Goal: Task Accomplishment & Management: Contribute content

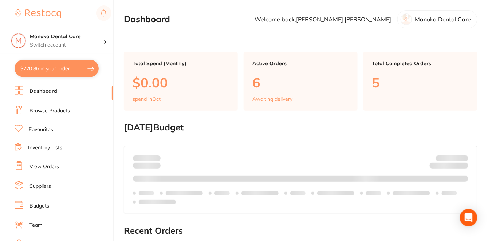
click at [64, 108] on link "Browse Products" at bounding box center [49, 110] width 40 height 7
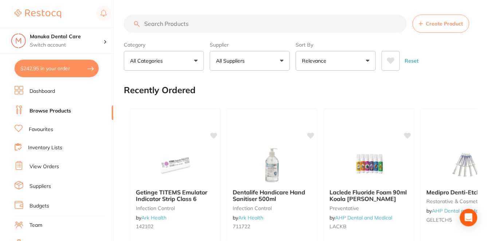
click at [445, 29] on button "Create Product" at bounding box center [441, 24] width 57 height 18
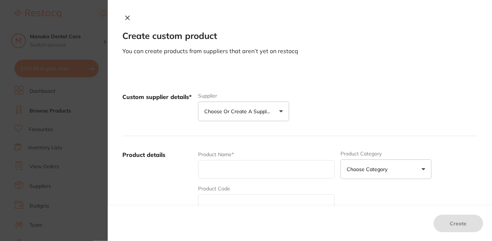
click at [81, 19] on section "Create custom product You can create products from suppliers that aren’t yet on…" at bounding box center [246, 120] width 492 height 241
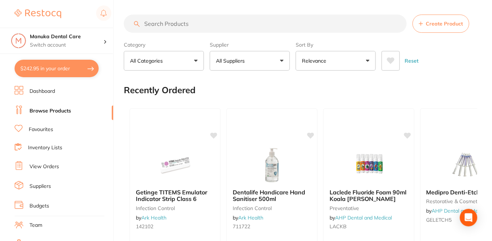
click at [179, 27] on input "search" at bounding box center [265, 24] width 283 height 18
paste input "DISP TIE BACK GOWNS with CUFF (10)"
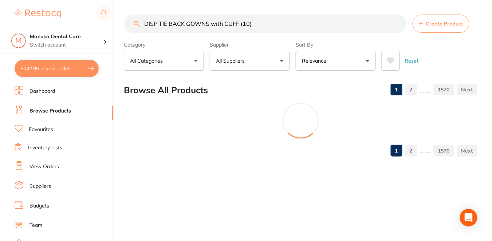
type input "DISP TIE BACK GOWNS with CUFF (10)"
click at [430, 23] on span "Create Product" at bounding box center [444, 24] width 37 height 6
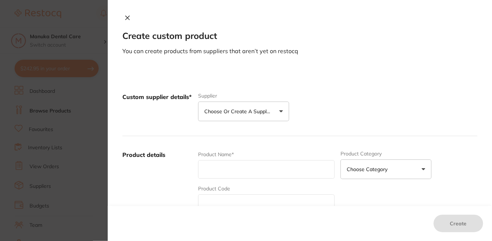
click at [239, 109] on p "Choose or create a supplier" at bounding box center [238, 111] width 69 height 7
click at [245, 114] on p "Choose or create a supplier" at bounding box center [238, 111] width 69 height 7
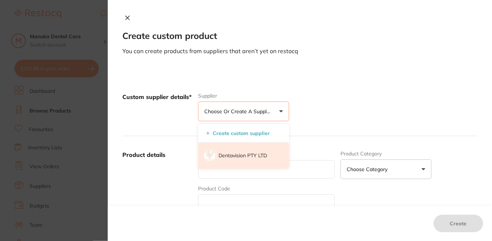
click at [237, 158] on p "Dentavision PTY LTD" at bounding box center [242, 155] width 48 height 7
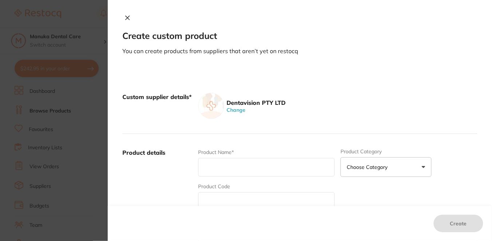
click at [218, 170] on input "text" at bounding box center [266, 167] width 137 height 19
paste input "DISP TIE BACK GOWNS with CUFF (10)"
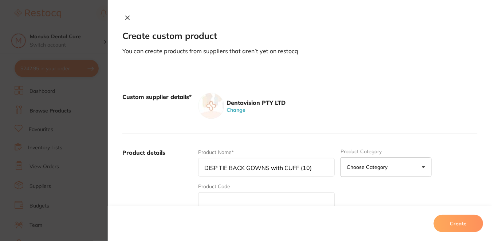
paste input "DISP TIE BACK GOWNS with CUFF (10)"
drag, startPoint x: 329, startPoint y: 168, endPoint x: 137, endPoint y: 161, distance: 192.0
click at [137, 161] on div "Product details Product Name* DISP TIE BACK GOWNS with CUFF (10)DISP TIE BACK G…" at bounding box center [299, 205] width 355 height 143
paste input "text"
type input "DISP TIE BACK GOWNS with CUFF (10)"
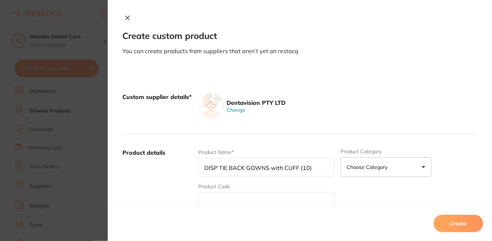
click at [201, 143] on div "Product details Product Name* DISP TIE BACK GOWNS with CUFF (10) Product Catego…" at bounding box center [299, 205] width 355 height 143
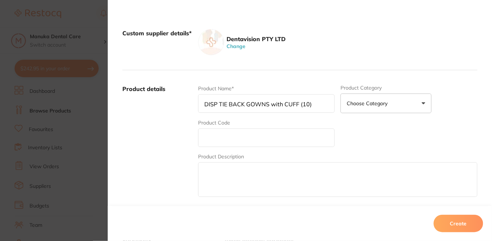
scroll to position [64, 0]
click at [222, 171] on textarea at bounding box center [337, 179] width 279 height 35
paste textarea "WMGOWN10 DISPOSABLE TIE BACK GOWN (10PK) Fluid Resistant. Non-Irritable. Availa…"
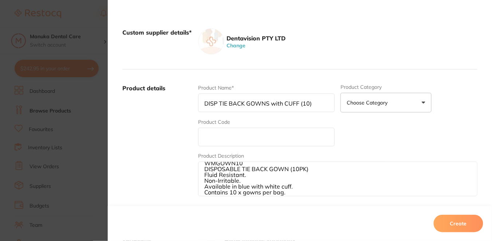
scroll to position [0, 0]
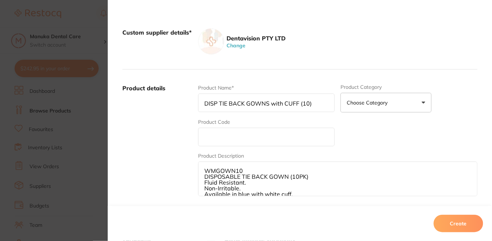
drag, startPoint x: 241, startPoint y: 162, endPoint x: 214, endPoint y: 162, distance: 27.3
click at [214, 162] on textarea "WMGOWN10 DISPOSABLE TIE BACK GOWN (10PK) Fluid Resistant. Non-Irritable. Availa…" at bounding box center [337, 179] width 279 height 35
type textarea "DISPOSABLE TIE BACK GOWN (10PK) Fluid Resistant. Non-Irritable. Available in bl…"
click at [208, 135] on input "text" at bounding box center [266, 137] width 137 height 19
paste input "WMGOWN10"
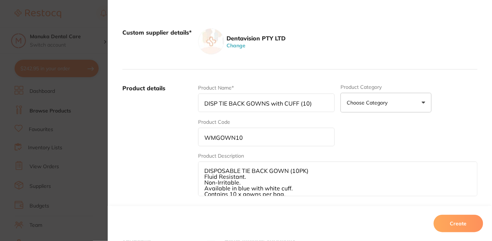
type input "WMGOWN10"
click at [233, 169] on textarea "DISPOSABLE TIE BACK GOWN (10PK) Fluid Resistant. Non-Irritable. Available in bl…" at bounding box center [337, 179] width 279 height 35
drag, startPoint x: 313, startPoint y: 175, endPoint x: 194, endPoint y: 175, distance: 119.4
click at [194, 175] on div "Product details Product Name* DISP TIE BACK GOWNS with CUFF (10) Product Catego…" at bounding box center [299, 141] width 355 height 143
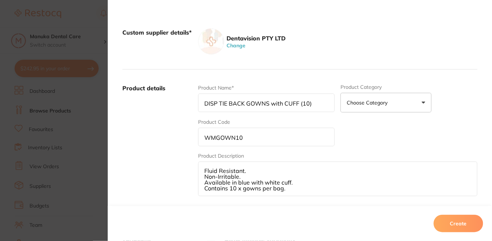
click at [204, 165] on textarea "Fluid Resistant. Non-Irritable. Available in blue with white cuff. Contains 10 …" at bounding box center [337, 179] width 279 height 35
paste textarea "DISPOSABLE TIE BACK GOWN (10PK)"
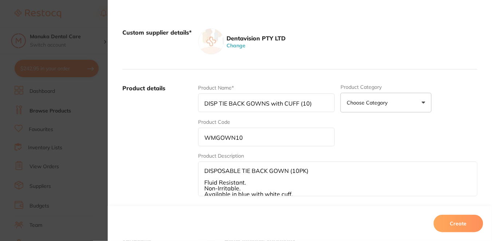
type textarea "DISPOSABLE TIE BACK GOWN (10PK) Fluid Resistant. Non-Irritable. Available in bl…"
click at [422, 103] on button "Choose Category" at bounding box center [385, 103] width 91 height 20
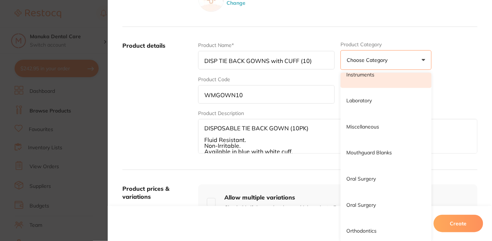
scroll to position [381, 0]
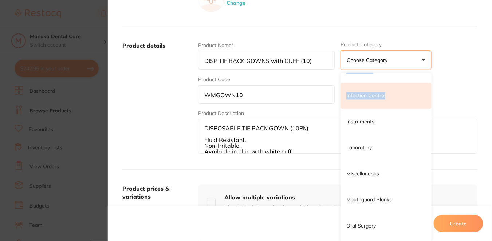
drag, startPoint x: 390, startPoint y: 133, endPoint x: 378, endPoint y: 102, distance: 33.2
click at [378, 102] on ul "3d Printing Anaesthetic Articulating Burs Cad/Cam Crown & Bridge Disposables Ed…" at bounding box center [385, 135] width 91 height 886
click at [378, 102] on li "Infection Control" at bounding box center [385, 96] width 91 height 26
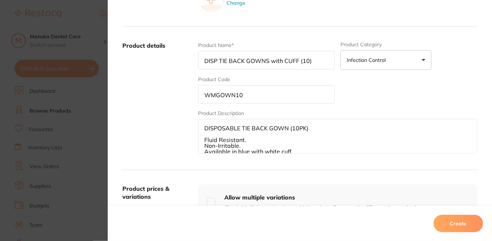
click at [378, 102] on div "Product Name* DISP TIE BACK GOWNS with CUFF (10) Product Category infection con…" at bounding box center [337, 99] width 279 height 114
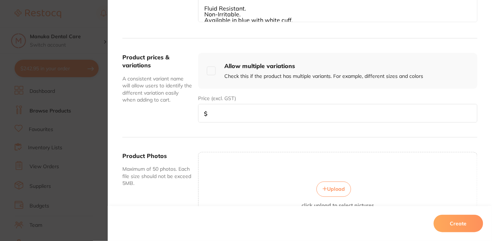
scroll to position [269, 0]
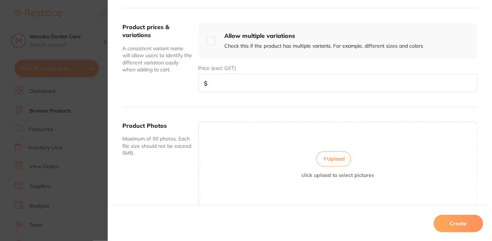
click at [217, 81] on input "number" at bounding box center [337, 83] width 279 height 19
type input "18"
click at [339, 156] on span "Upload" at bounding box center [336, 159] width 18 height 7
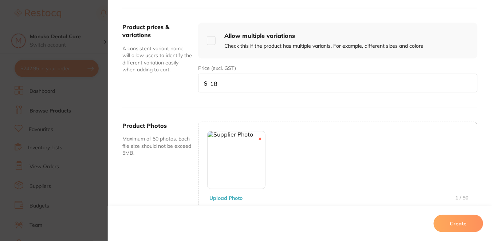
click at [454, 225] on button "Create" at bounding box center [459, 223] width 50 height 17
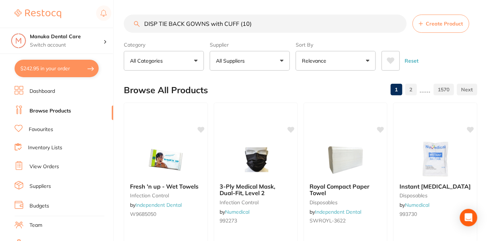
drag, startPoint x: 255, startPoint y: 25, endPoint x: 146, endPoint y: 16, distance: 109.3
click at [146, 16] on input "DISP TIE BACK GOWNS with CUFF (10)" at bounding box center [265, 24] width 283 height 18
click at [156, 24] on input "search" at bounding box center [265, 24] width 283 height 18
paste input "DISPOSABLE TIE BACK GOWN (10PK)"
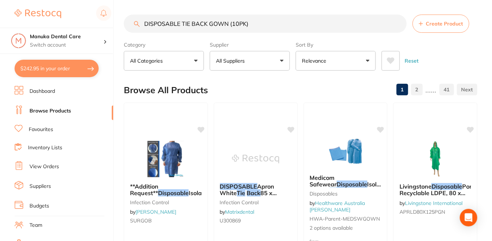
type input "DISPOSABLE TIE BACK GOWN (10PK)"
click at [279, 60] on button "All Suppliers" at bounding box center [250, 61] width 80 height 20
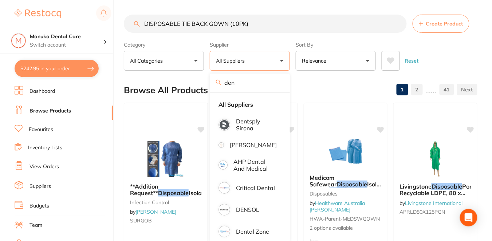
type input "dentavision"
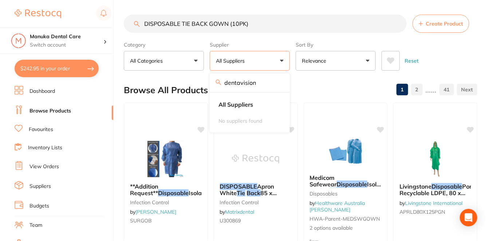
scroll to position [0, 0]
drag, startPoint x: 254, startPoint y: 24, endPoint x: 135, endPoint y: 22, distance: 118.4
click at [135, 22] on div "DISPOSABLE TIE BACK GOWN (10PK) Create Product" at bounding box center [301, 24] width 354 height 18
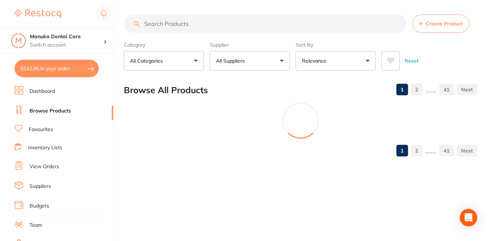
click at [273, 66] on button "All Suppliers" at bounding box center [250, 61] width 80 height 20
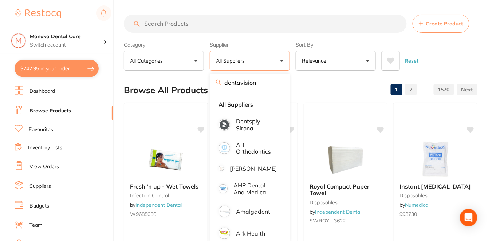
click at [348, 84] on div "Browse All Products 1 2 ...... 1570" at bounding box center [301, 90] width 354 height 24
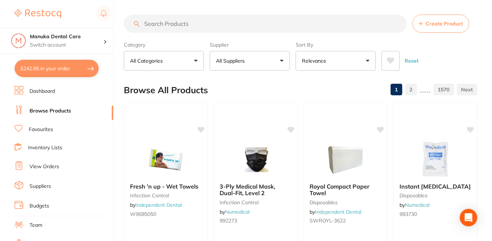
click at [152, 29] on input "search" at bounding box center [265, 24] width 283 height 18
paste input "WMGOWN"
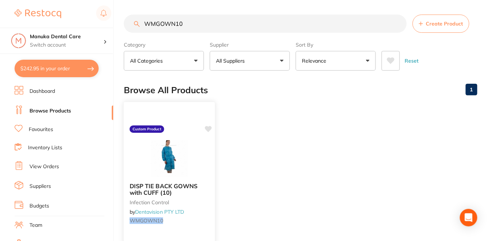
type input "WMGOWN10"
click at [210, 127] on icon at bounding box center [208, 129] width 7 height 6
click at [268, 140] on ul "DISP TIE BACK GOWNS with CUFF (10) infection control by Dentavision PTY LTD WMG…" at bounding box center [301, 207] width 354 height 209
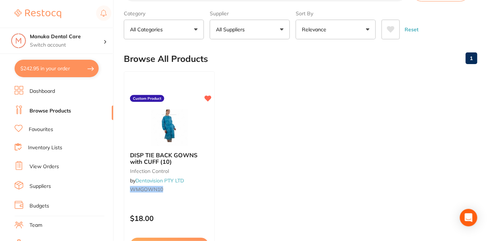
scroll to position [32, 0]
